Goal: Information Seeking & Learning: Learn about a topic

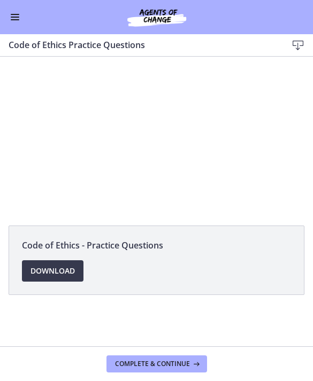
click at [136, 139] on div at bounding box center [156, 135] width 313 height 157
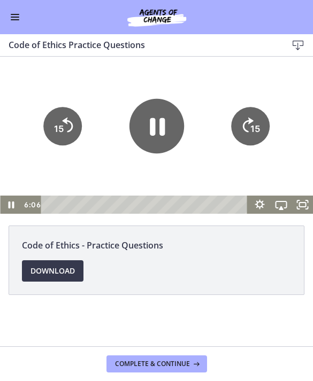
click at [140, 127] on icon "Pause" at bounding box center [156, 126] width 55 height 55
click at [152, 118] on icon "Play Video" at bounding box center [157, 126] width 14 height 19
click at [93, 49] on h3 "Code of Ethics Practice Questions" at bounding box center [140, 45] width 262 height 13
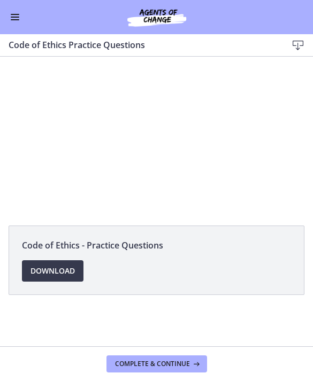
click at [155, 127] on div at bounding box center [156, 135] width 313 height 157
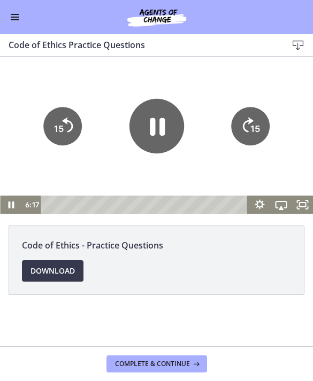
click at [154, 119] on icon "Pause" at bounding box center [157, 127] width 15 height 18
click at [76, 57] on div at bounding box center [156, 135] width 313 height 157
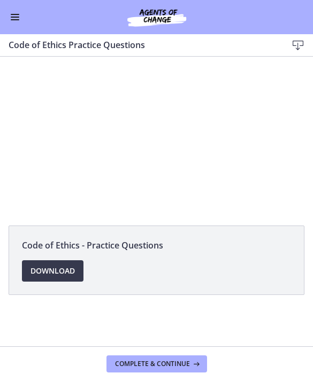
click at [165, 125] on div at bounding box center [156, 135] width 313 height 157
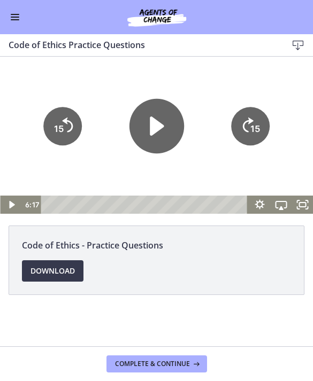
click at [155, 117] on icon "Play Video" at bounding box center [156, 126] width 55 height 55
click at [251, 121] on icon "Skip ahead 15 seconds" at bounding box center [248, 125] width 11 height 15
click at [262, 117] on icon "15" at bounding box center [250, 126] width 39 height 39
click at [255, 124] on text "15" at bounding box center [255, 129] width 10 height 11
click at [95, 69] on div at bounding box center [156, 135] width 313 height 157
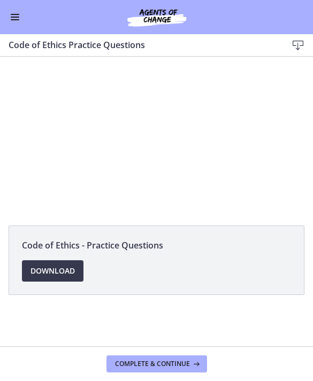
click at [153, 124] on div at bounding box center [156, 135] width 313 height 157
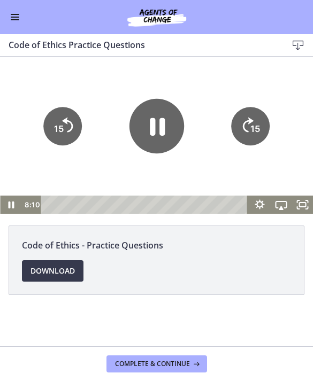
click at [155, 132] on icon "Pause" at bounding box center [156, 126] width 55 height 55
click at [161, 123] on icon "Play Video" at bounding box center [156, 126] width 55 height 55
click at [90, 57] on div at bounding box center [156, 135] width 313 height 157
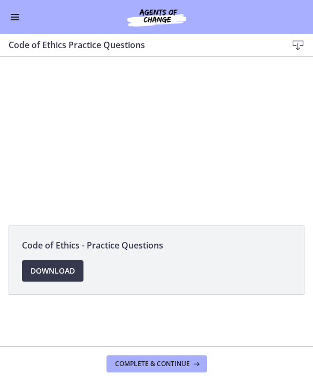
click at [154, 113] on div at bounding box center [156, 135] width 313 height 157
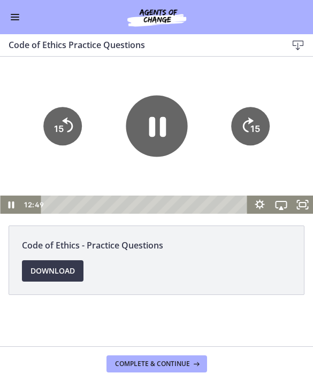
click at [166, 118] on icon "Pause" at bounding box center [157, 126] width 62 height 62
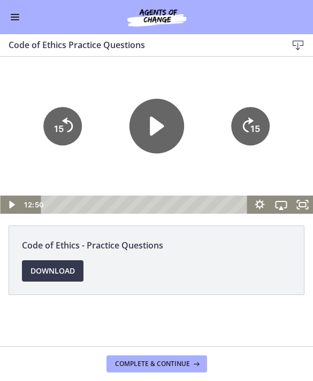
click at [97, 50] on h3 "Code of Ethics Practice Questions" at bounding box center [140, 45] width 262 height 13
click at [121, 61] on div at bounding box center [156, 135] width 313 height 157
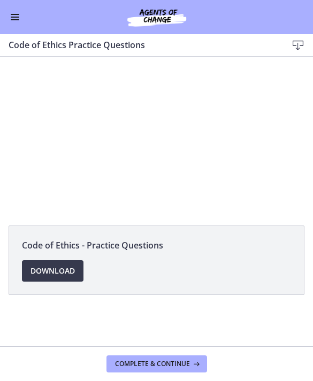
click at [147, 115] on div at bounding box center [156, 135] width 313 height 157
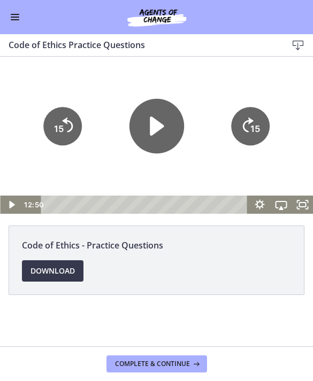
click at [150, 124] on icon "Play Video" at bounding box center [157, 126] width 14 height 19
click at [100, 72] on div at bounding box center [156, 135] width 313 height 157
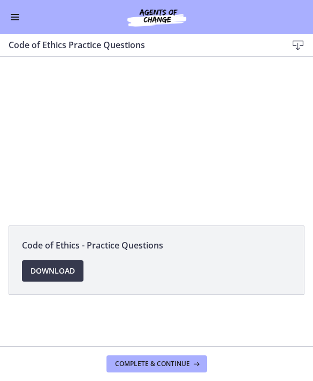
click at [146, 111] on div at bounding box center [156, 135] width 313 height 157
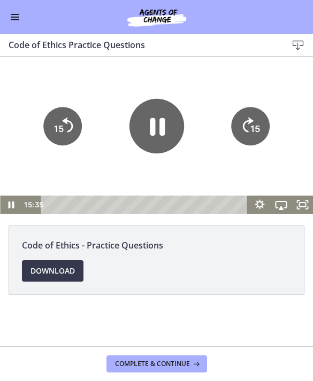
click at [144, 123] on icon "Pause" at bounding box center [156, 126] width 55 height 55
click at [81, 55] on div "Code of Ethics Practice Questions Download Enable fullscreen" at bounding box center [156, 45] width 313 height 22
click at [112, 67] on div at bounding box center [156, 135] width 313 height 157
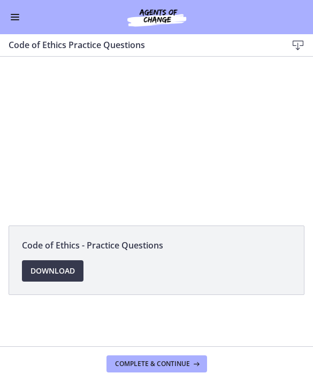
click at [171, 122] on div at bounding box center [156, 135] width 313 height 157
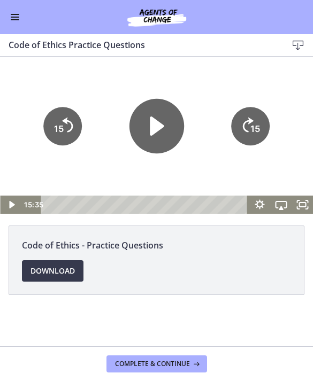
click at [169, 122] on icon "Play Video" at bounding box center [156, 126] width 55 height 55
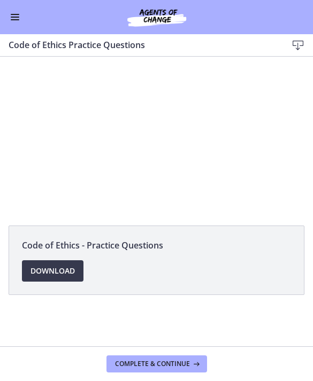
click at [164, 125] on div at bounding box center [156, 135] width 313 height 157
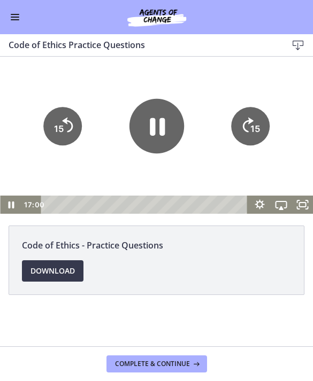
click at [155, 129] on icon "Pause" at bounding box center [156, 126] width 55 height 55
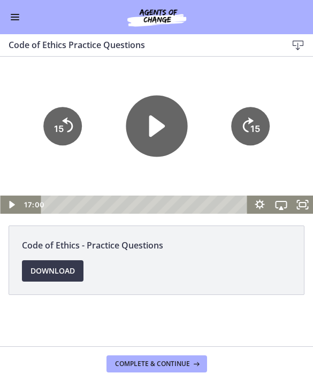
click at [151, 130] on icon "Play Video" at bounding box center [157, 127] width 16 height 22
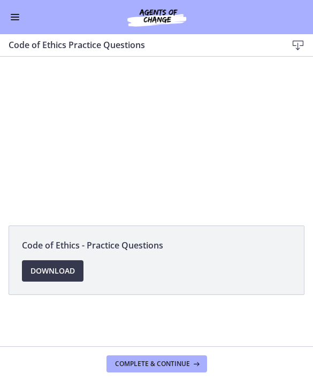
click at [152, 124] on div at bounding box center [156, 135] width 313 height 157
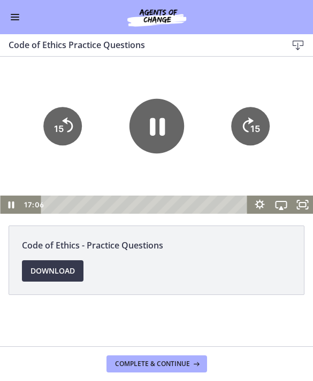
click at [155, 123] on icon "Pause" at bounding box center [156, 126] width 55 height 55
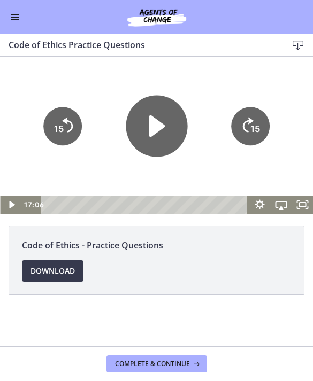
click at [152, 123] on icon "Play Video" at bounding box center [157, 127] width 16 height 22
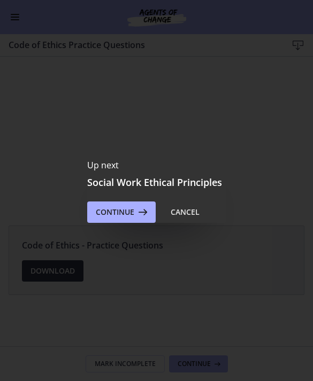
click at [134, 212] on icon at bounding box center [141, 212] width 15 height 13
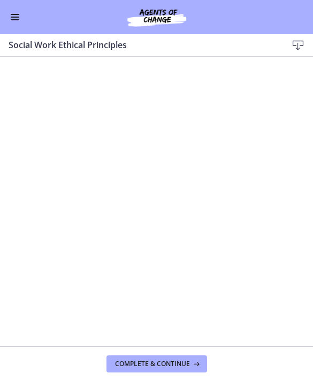
click at [156, 365] on span "Complete & continue" at bounding box center [152, 364] width 75 height 9
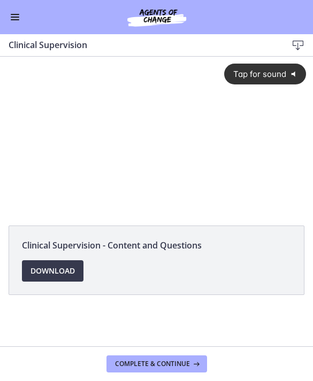
click at [257, 75] on span "Tap for sound" at bounding box center [255, 74] width 61 height 10
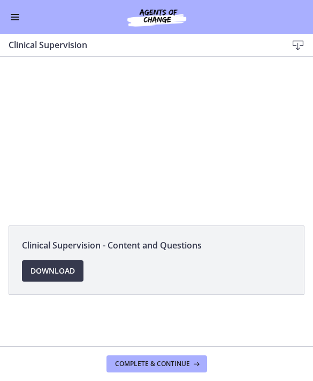
click at [152, 141] on div at bounding box center [156, 135] width 313 height 157
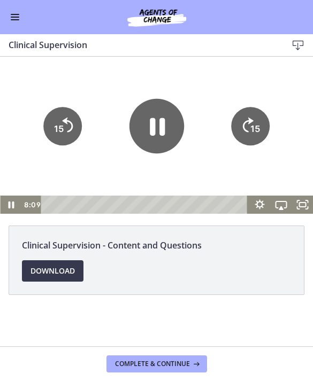
click at [155, 129] on icon "Pause" at bounding box center [156, 126] width 55 height 55
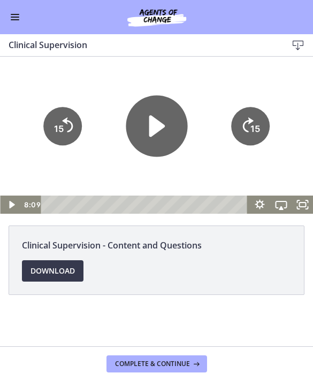
click at [154, 120] on icon "Play Video" at bounding box center [157, 127] width 16 height 22
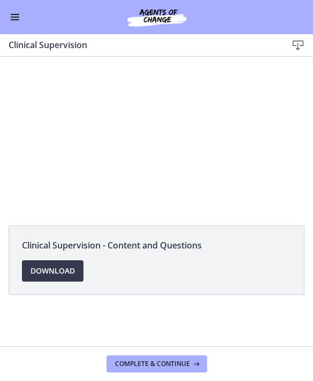
click at [171, 135] on div at bounding box center [156, 135] width 313 height 157
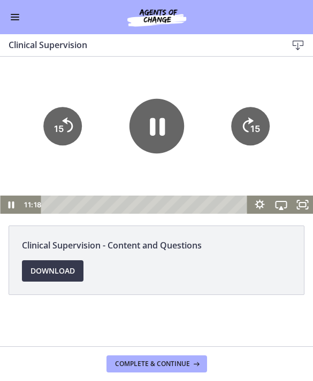
click at [147, 127] on icon "Pause" at bounding box center [156, 126] width 55 height 55
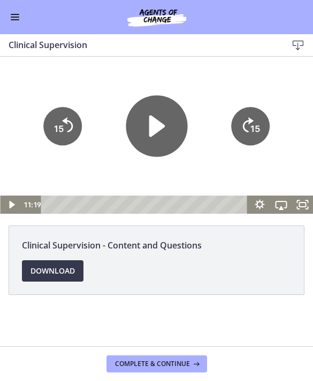
click at [160, 125] on icon "Play Video" at bounding box center [157, 127] width 16 height 22
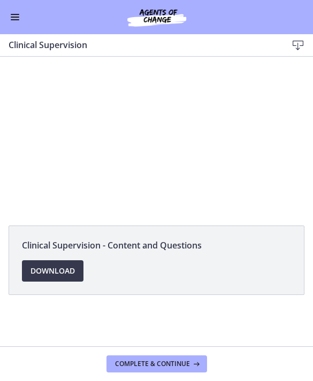
click at [162, 113] on div at bounding box center [156, 135] width 313 height 157
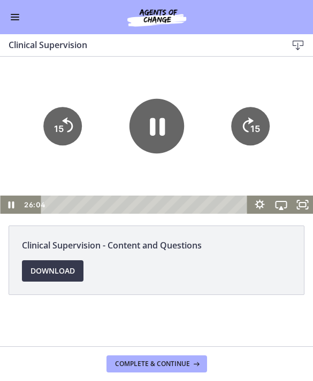
click at [159, 123] on icon "Pause" at bounding box center [156, 126] width 55 height 55
click at [102, 160] on div at bounding box center [156, 135] width 313 height 157
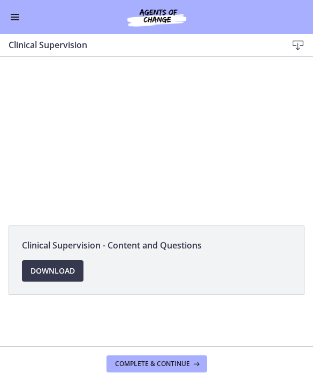
click at [147, 139] on div at bounding box center [156, 135] width 313 height 157
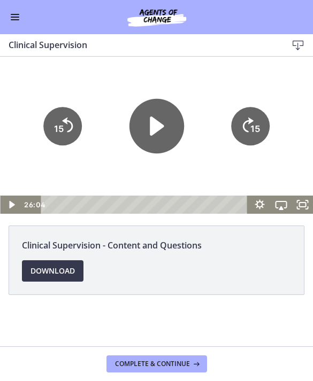
click at [154, 129] on icon "Play Video" at bounding box center [157, 126] width 14 height 19
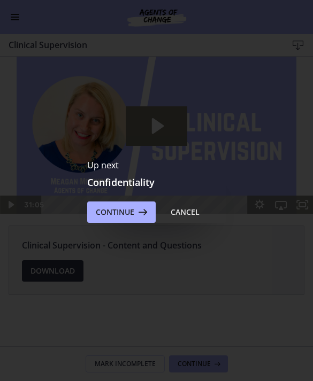
click at [123, 210] on span "Continue" at bounding box center [115, 212] width 39 height 13
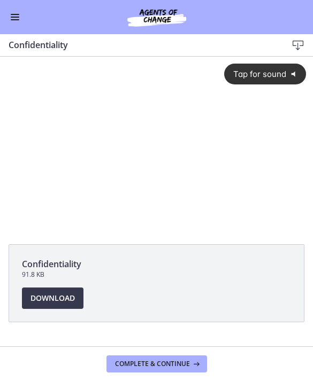
click at [249, 73] on span "Tap for sound" at bounding box center [255, 74] width 61 height 10
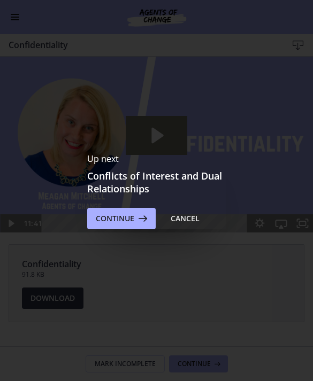
click at [139, 219] on icon at bounding box center [141, 218] width 15 height 13
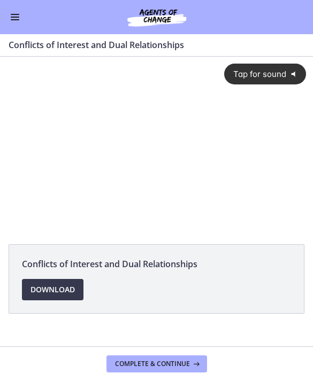
click at [265, 78] on span "Tap for sound" at bounding box center [255, 74] width 61 height 10
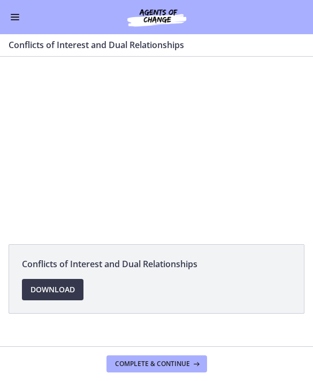
click at [174, 131] on div at bounding box center [156, 145] width 313 height 176
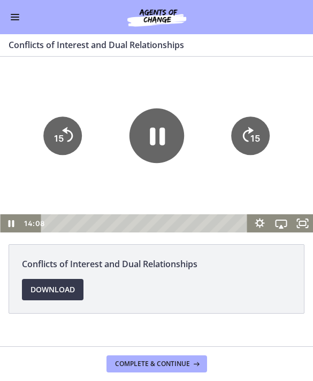
click at [145, 129] on icon "Pause" at bounding box center [156, 135] width 55 height 55
click at [161, 139] on icon "Play Video" at bounding box center [156, 135] width 55 height 55
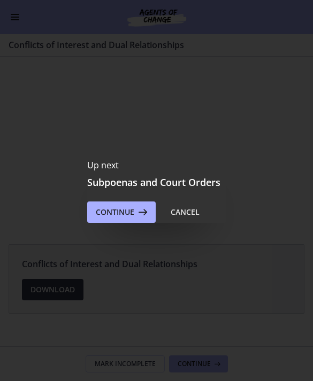
click at [125, 208] on span "Continue" at bounding box center [115, 212] width 39 height 13
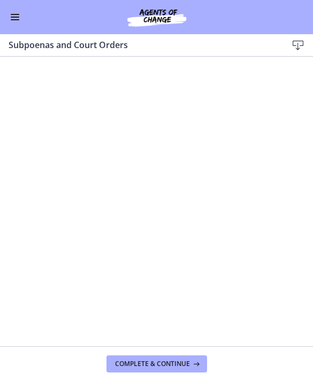
click at [162, 358] on button "Complete & continue" at bounding box center [156, 364] width 101 height 17
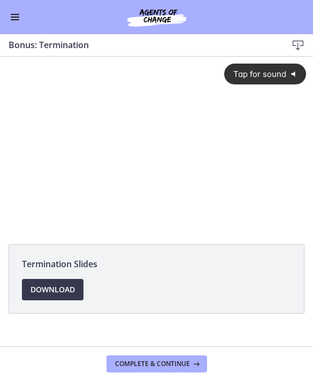
click at [278, 69] on span "Tap for sound" at bounding box center [255, 74] width 61 height 10
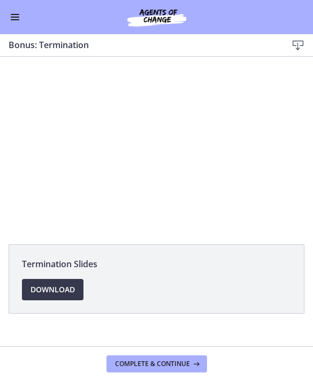
click at [126, 137] on div at bounding box center [156, 145] width 313 height 176
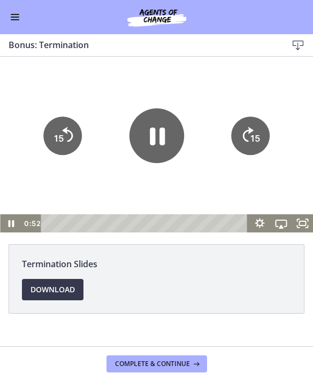
click at [246, 120] on icon "15" at bounding box center [250, 136] width 39 height 39
click at [248, 130] on icon "Skip ahead 15 seconds" at bounding box center [248, 134] width 11 height 15
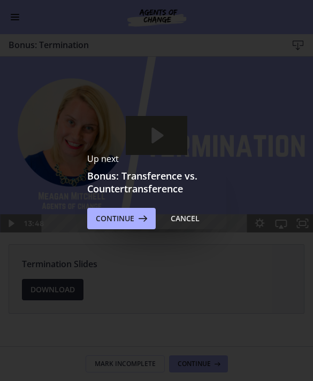
click at [126, 224] on span "Continue" at bounding box center [115, 218] width 39 height 13
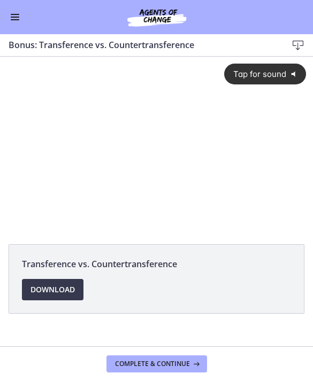
click at [256, 75] on span "Tap for sound" at bounding box center [255, 74] width 61 height 10
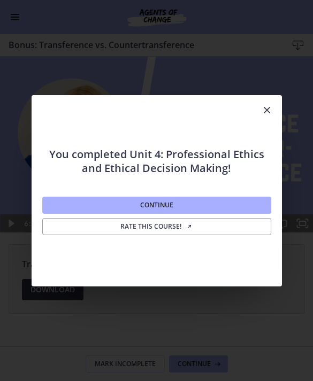
click at [118, 205] on button "Continue" at bounding box center [156, 205] width 229 height 17
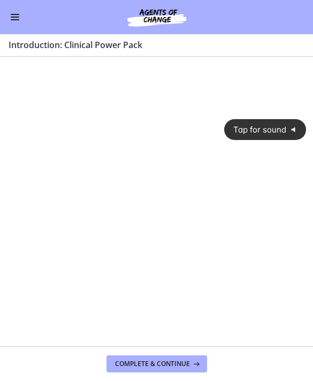
click at [247, 131] on span "Tap for sound" at bounding box center [255, 130] width 61 height 10
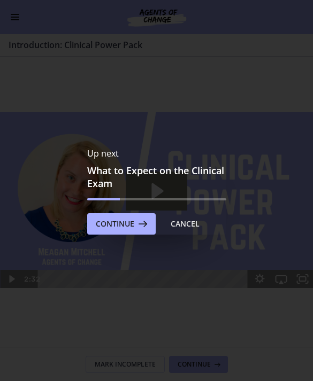
click at [109, 229] on span "Continue" at bounding box center [115, 224] width 39 height 13
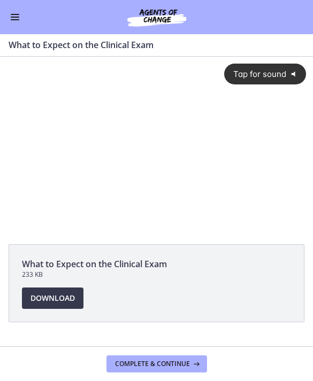
click at [272, 77] on span "Tap for sound" at bounding box center [255, 74] width 61 height 10
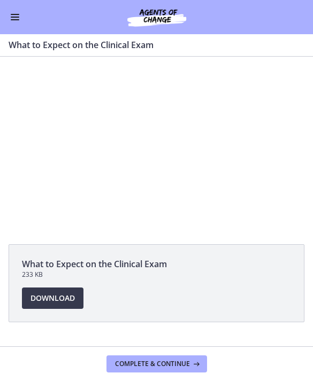
click at [141, 121] on div at bounding box center [156, 145] width 313 height 176
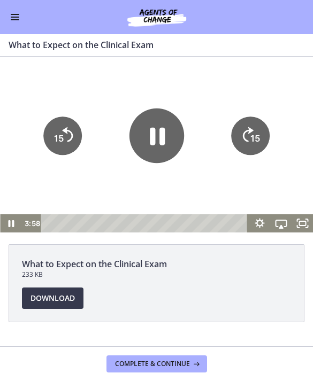
click at [157, 133] on icon "Pause" at bounding box center [156, 135] width 55 height 55
click at [160, 133] on icon "Play Video" at bounding box center [157, 135] width 14 height 19
click at [89, 64] on div at bounding box center [156, 145] width 313 height 176
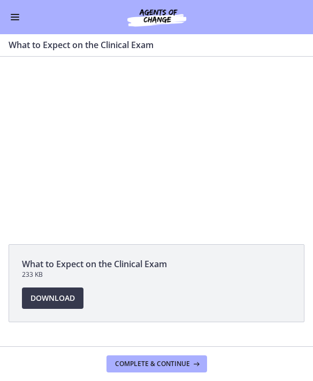
click at [152, 153] on div at bounding box center [156, 145] width 313 height 176
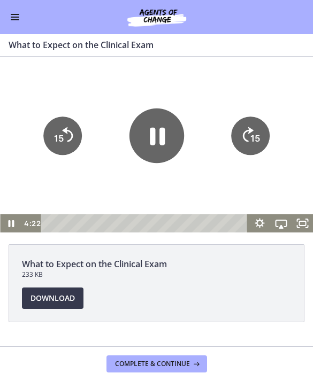
click at [160, 140] on icon "Pause" at bounding box center [157, 136] width 15 height 18
click at [146, 125] on icon "Play Video" at bounding box center [156, 135] width 55 height 55
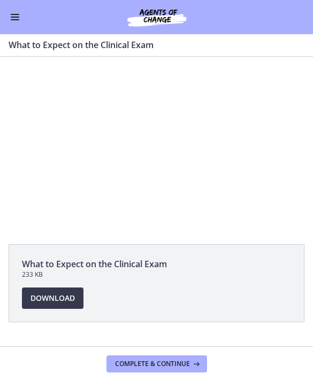
click at [136, 137] on div at bounding box center [156, 145] width 313 height 176
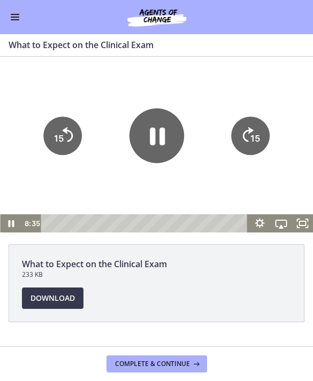
click at [150, 139] on icon "Pause" at bounding box center [157, 136] width 15 height 18
click at [152, 146] on icon "Play Video" at bounding box center [156, 135] width 55 height 55
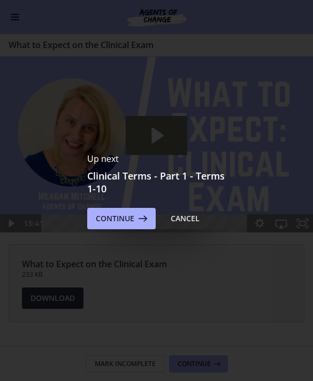
click at [108, 226] on button "Continue" at bounding box center [121, 218] width 68 height 21
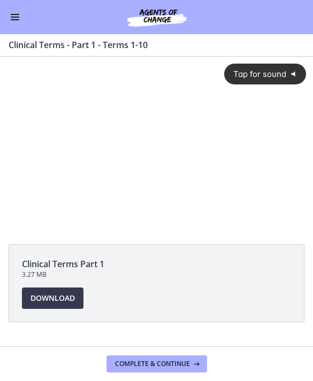
click at [247, 74] on span "Tap for sound" at bounding box center [255, 74] width 61 height 10
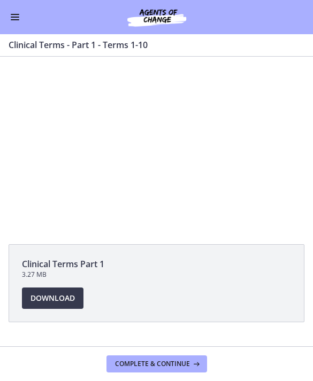
click at [146, 127] on div at bounding box center [156, 145] width 313 height 176
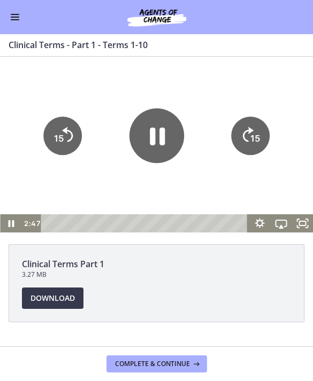
click at [147, 137] on icon "Pause" at bounding box center [156, 135] width 55 height 55
click at [67, 132] on icon "Skip back 15 seconds" at bounding box center [67, 134] width 11 height 15
click at [171, 138] on icon "Play Video" at bounding box center [156, 135] width 55 height 55
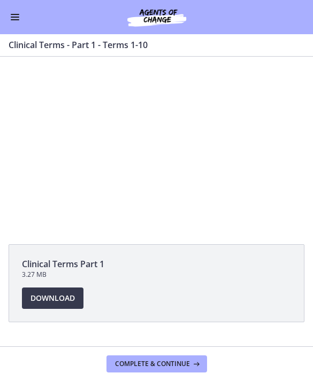
click at [186, 130] on div at bounding box center [156, 145] width 313 height 176
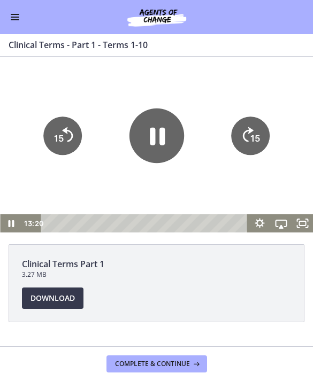
click at [160, 122] on icon "Pause" at bounding box center [156, 135] width 55 height 55
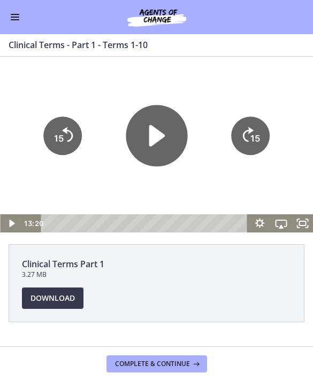
click at [157, 123] on icon "Play Video" at bounding box center [157, 136] width 62 height 62
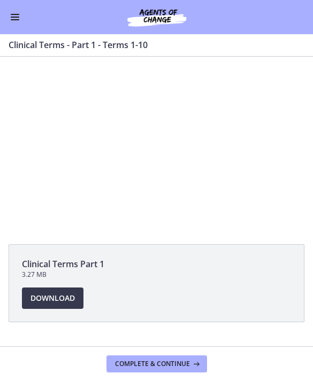
click at [173, 150] on div at bounding box center [156, 145] width 313 height 176
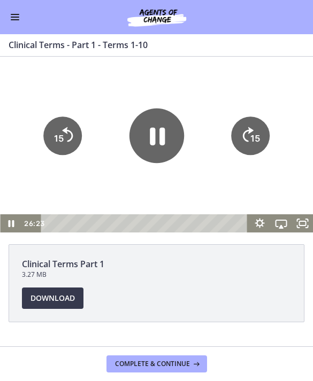
click at [167, 130] on icon "Pause" at bounding box center [156, 135] width 55 height 55
click at [155, 132] on icon "Play Video" at bounding box center [157, 135] width 14 height 19
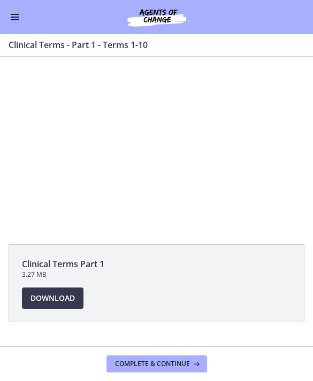
click at [162, 121] on div at bounding box center [156, 145] width 313 height 176
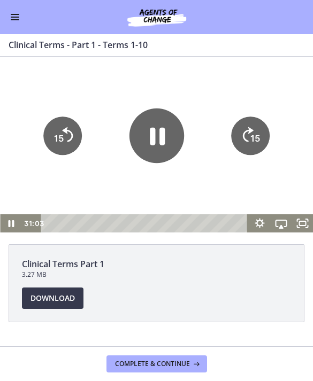
click at [160, 132] on icon "Pause" at bounding box center [157, 136] width 15 height 18
